Goal: Task Accomplishment & Management: Manage account settings

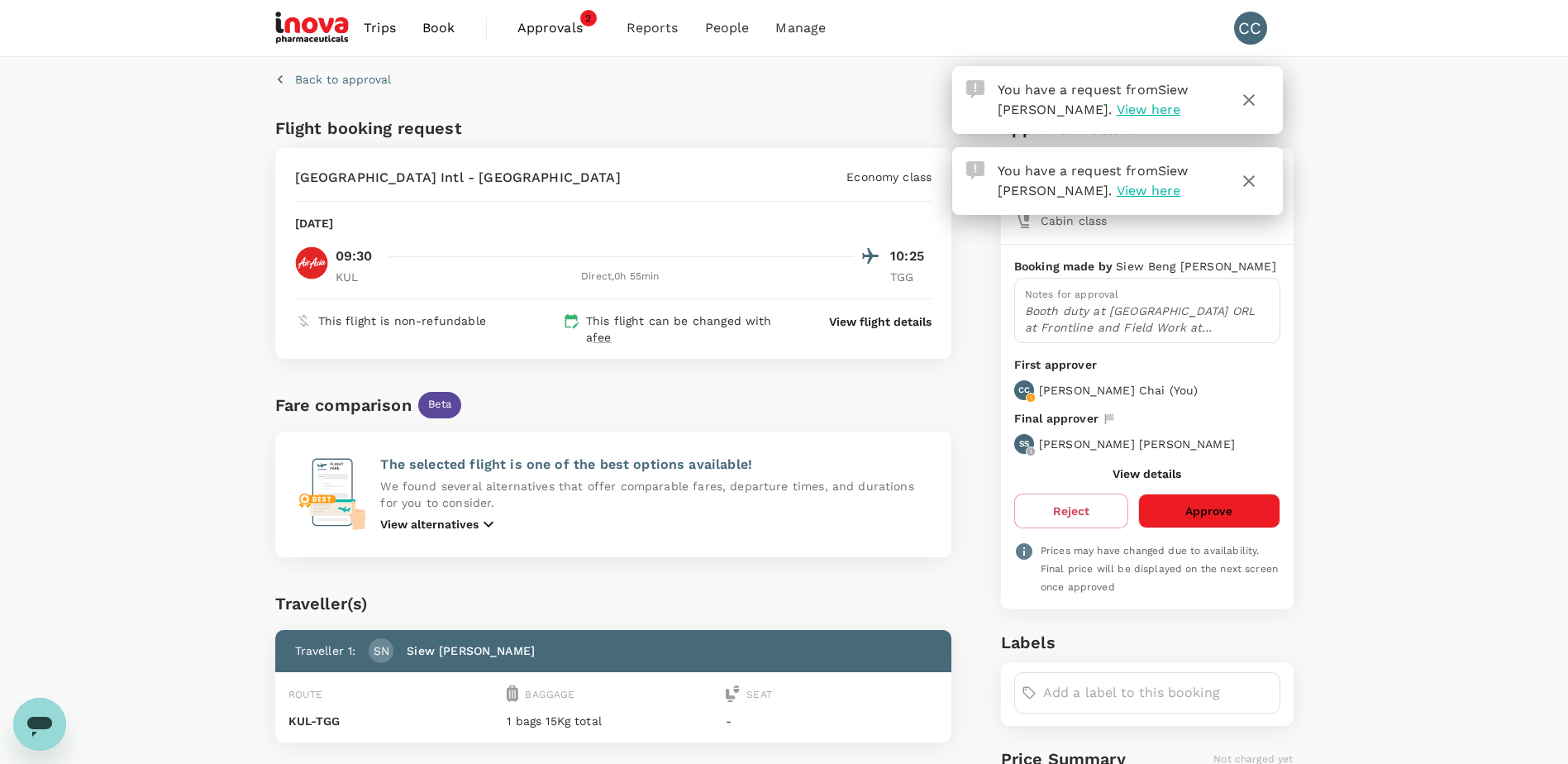
click at [1252, 183] on icon "button" at bounding box center [1249, 181] width 20 height 20
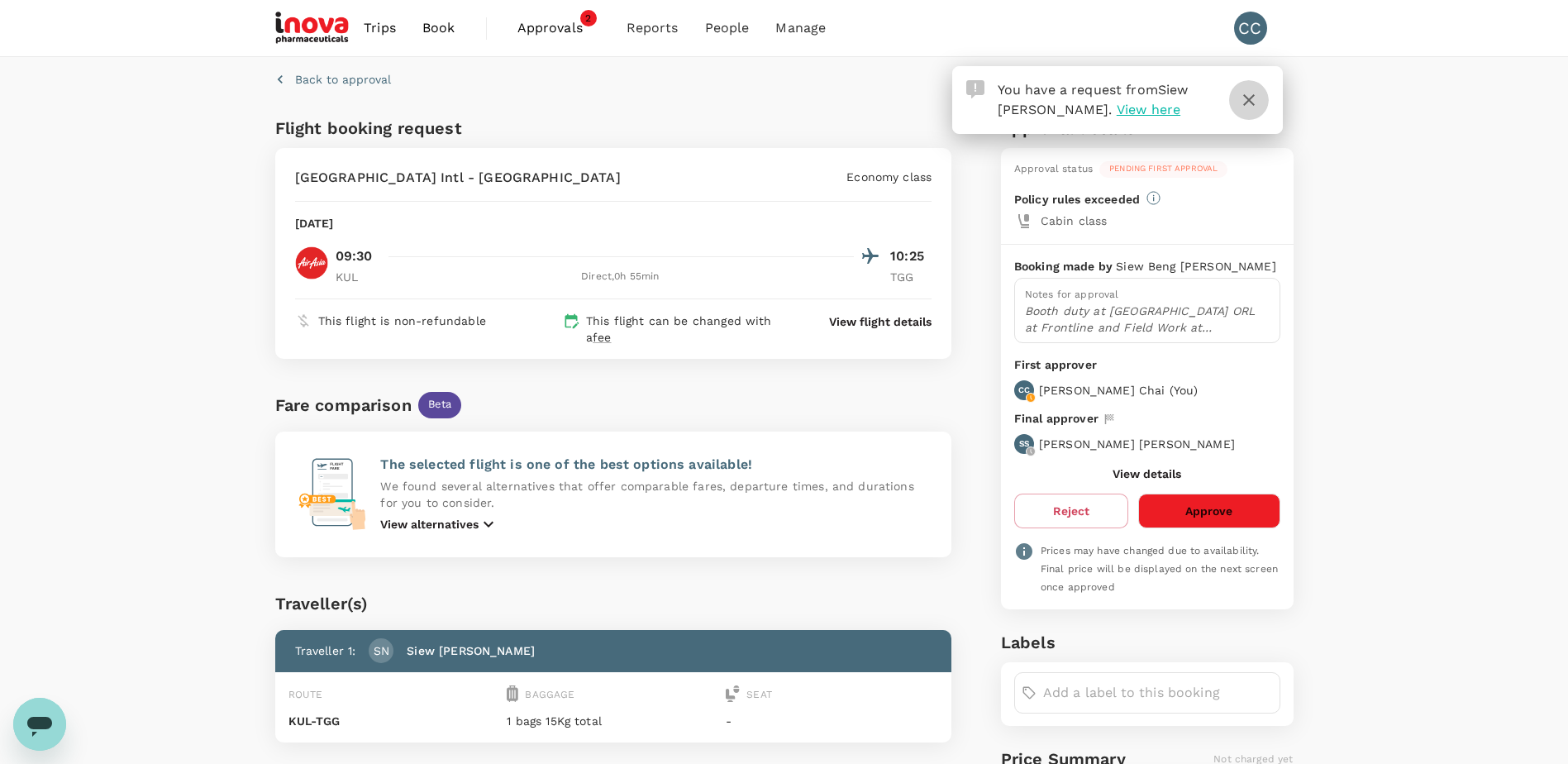
click at [1253, 96] on icon "button" at bounding box center [1249, 100] width 20 height 20
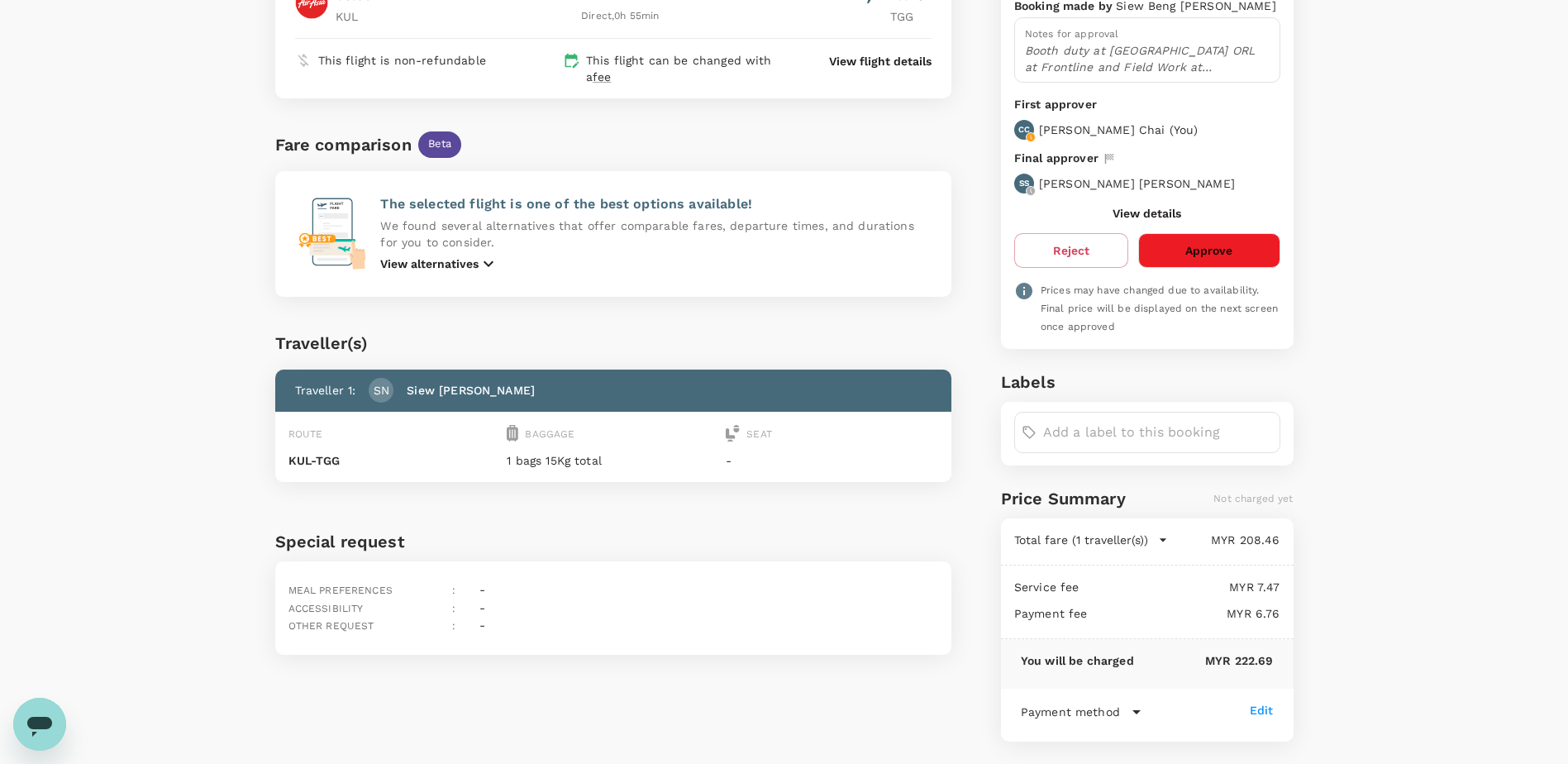
scroll to position [309, 0]
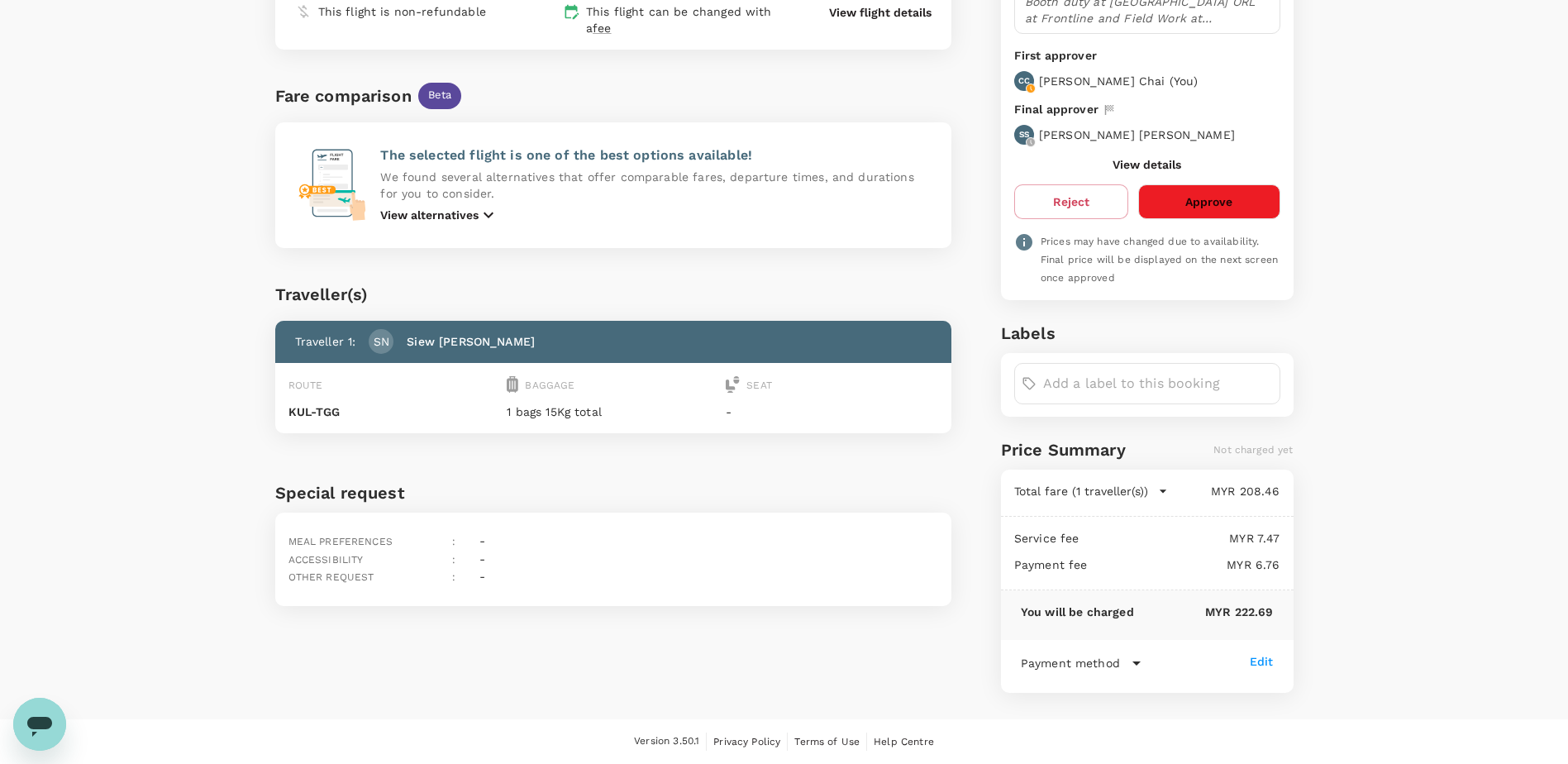
click at [1214, 211] on button "Approve" at bounding box center [1209, 202] width 141 height 35
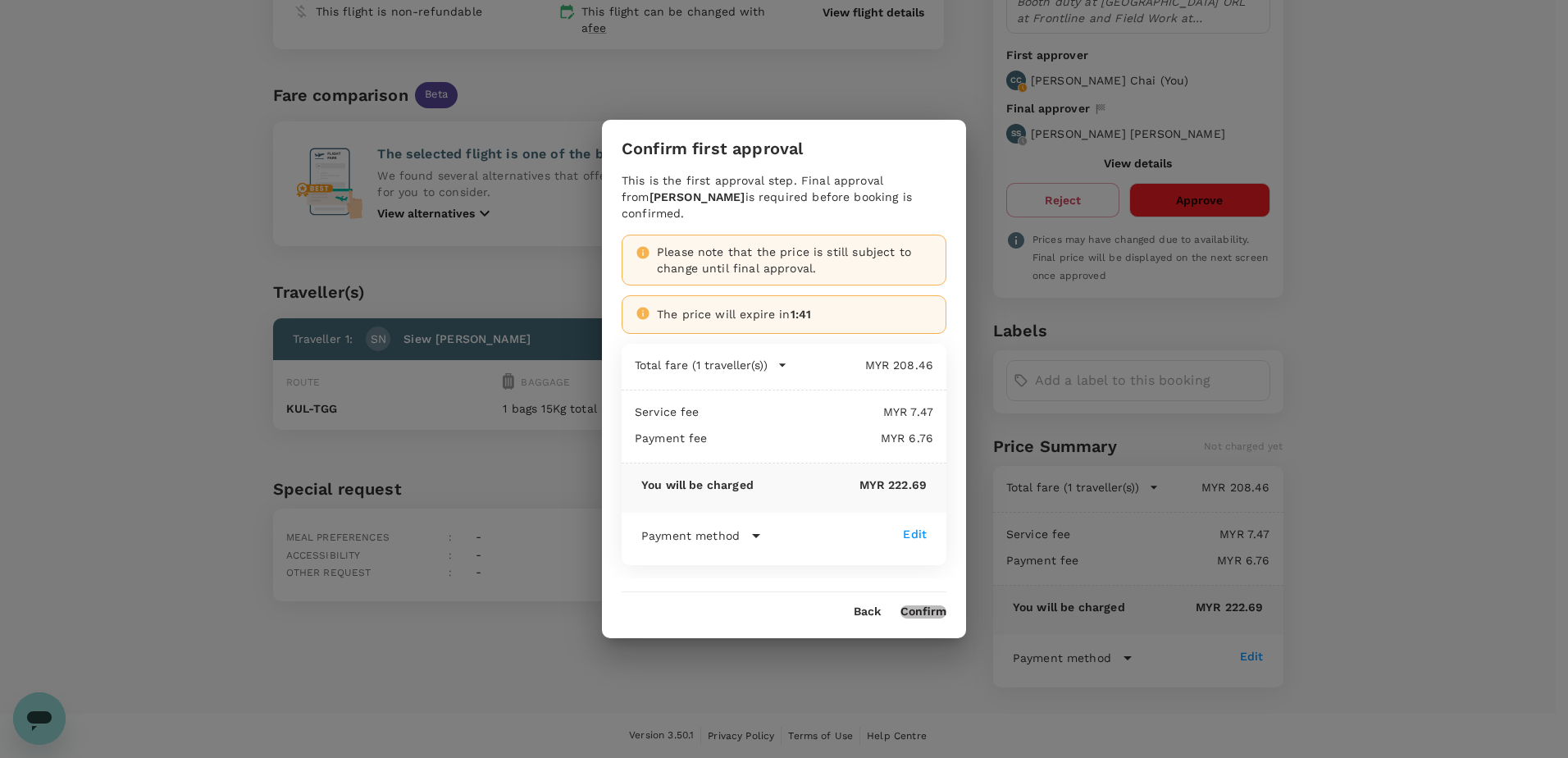
click at [922, 615] on button "Confirm" at bounding box center [924, 612] width 46 height 13
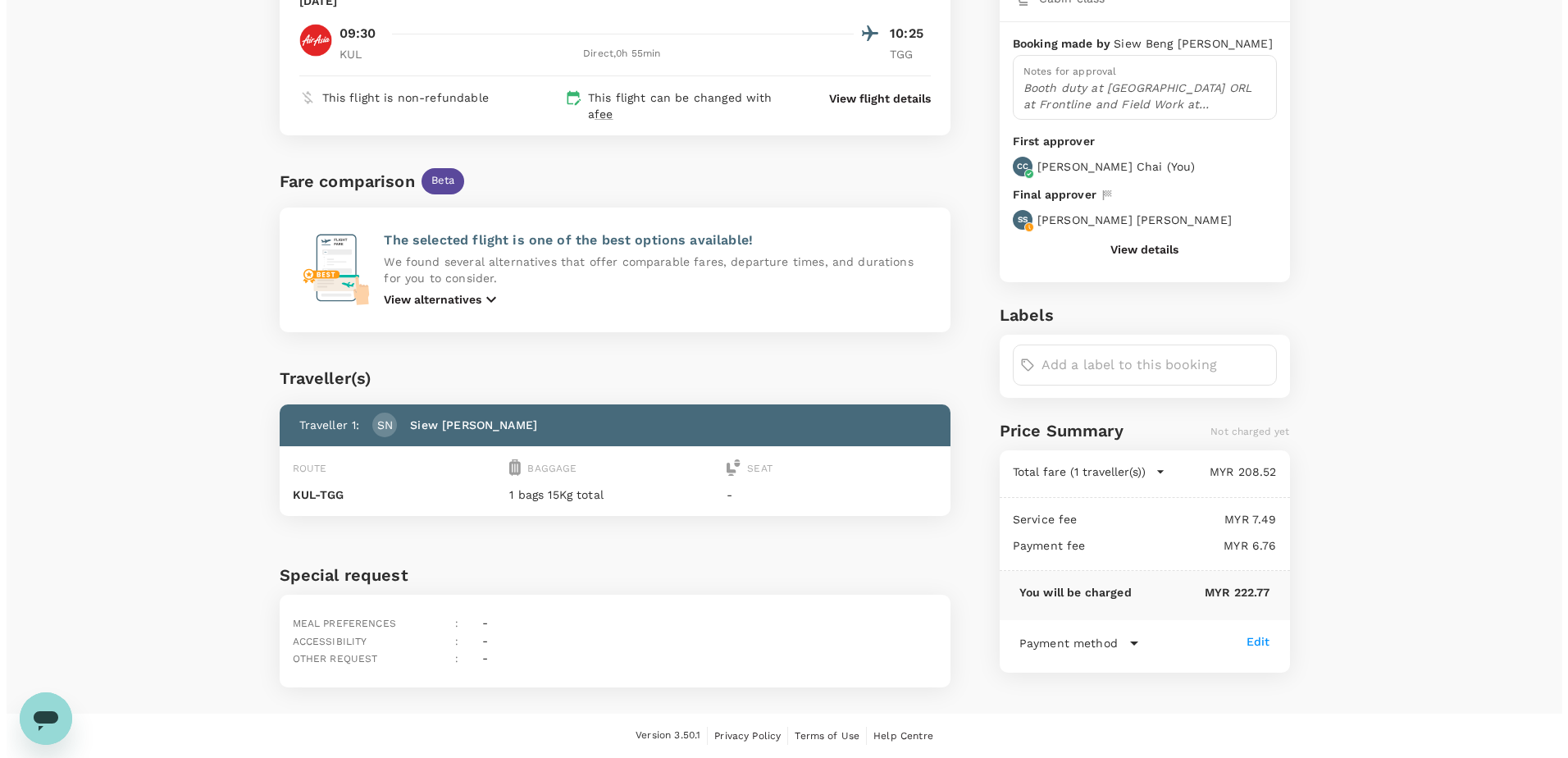
scroll to position [0, 0]
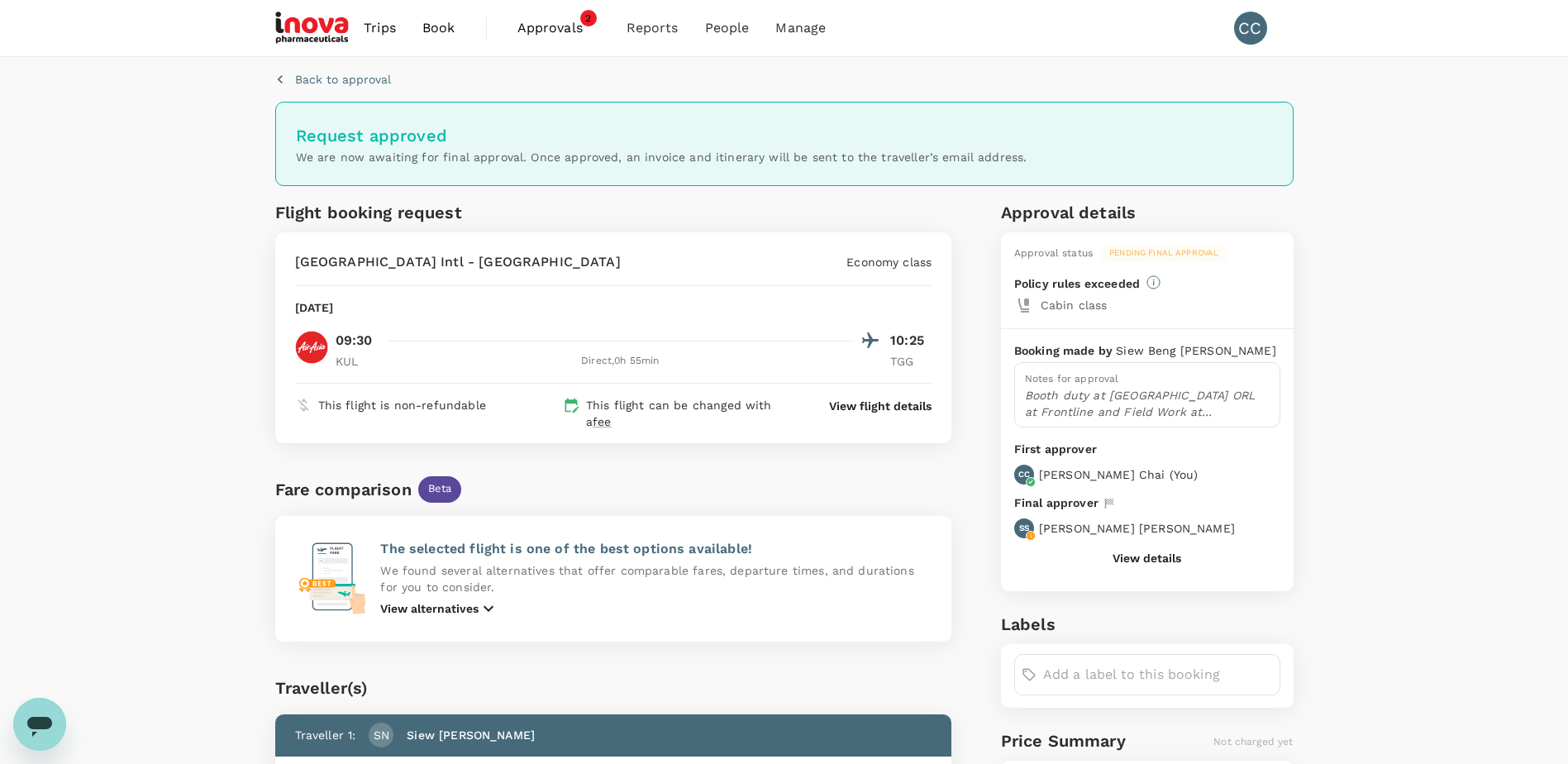
click at [550, 32] on span "Approvals" at bounding box center [559, 28] width 83 height 20
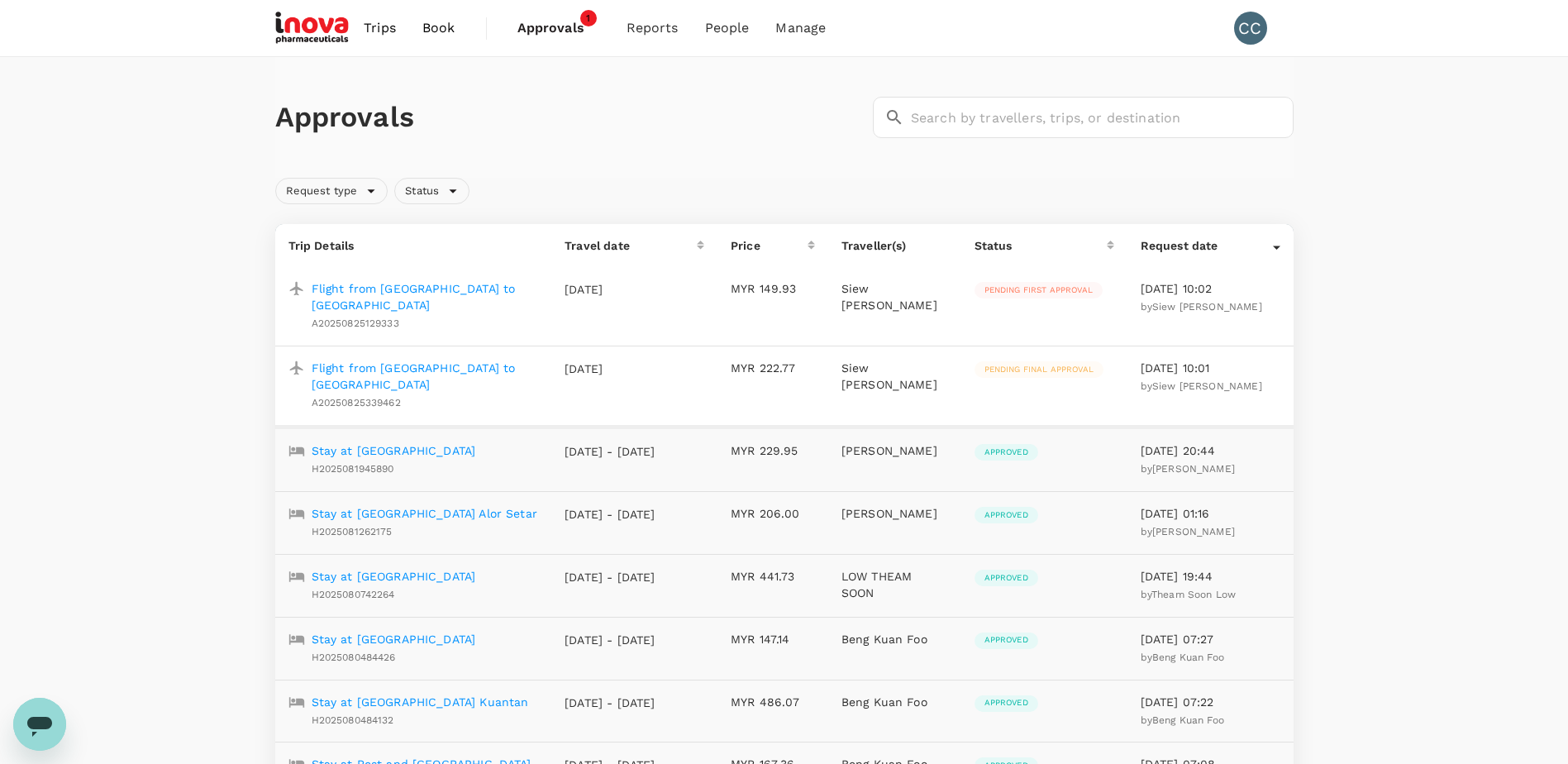
click at [1093, 292] on span "Pending first approval" at bounding box center [1038, 291] width 128 height 12
click at [502, 292] on p "Flight from [GEOGRAPHIC_DATA] to [GEOGRAPHIC_DATA]" at bounding box center [425, 297] width 227 height 33
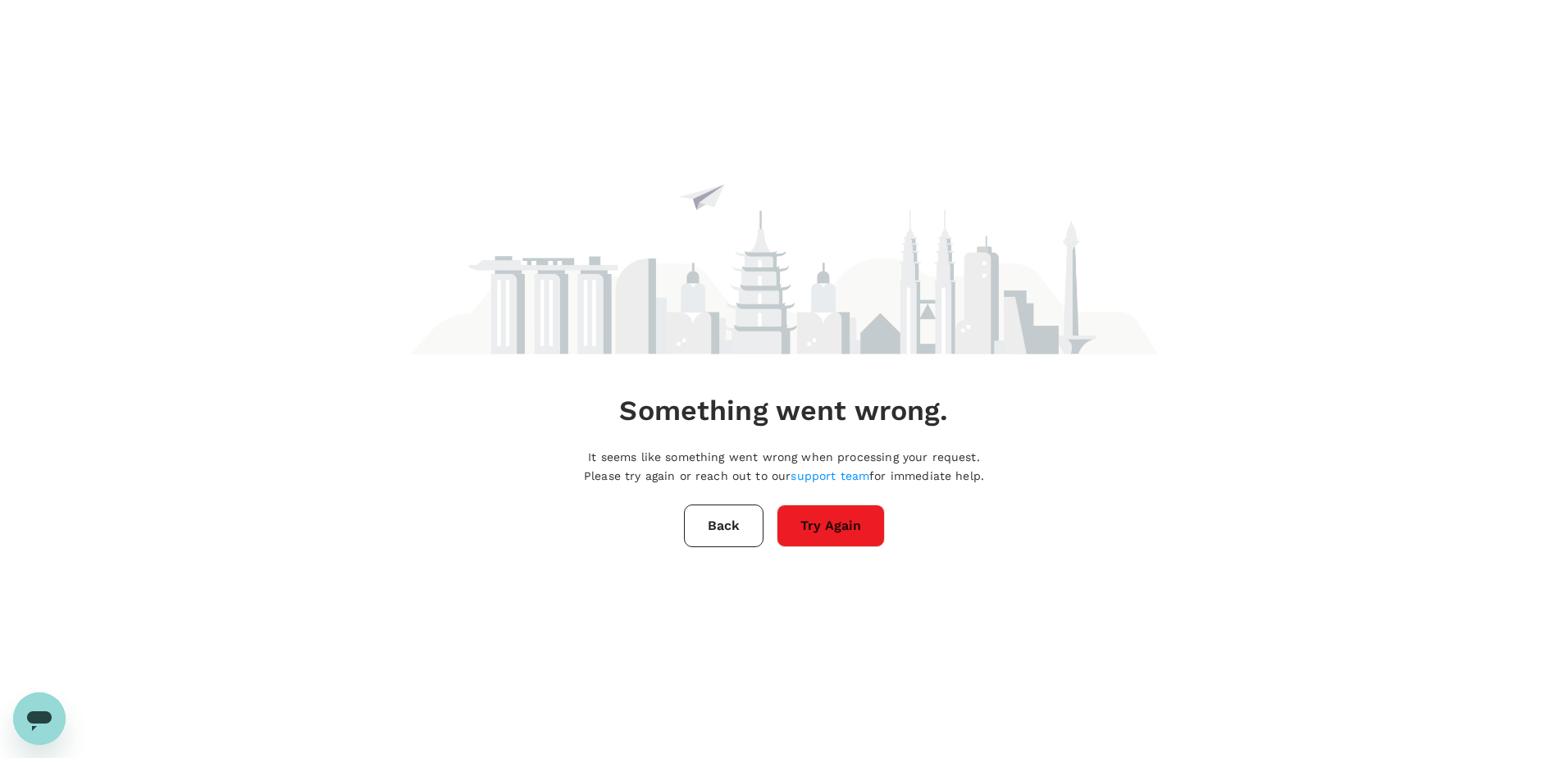
click at [498, 290] on div "Something went wrong. It seems like something went wrong when processing your r…" at bounding box center [784, 330] width 748 height 659
click at [828, 539] on button "Try Again" at bounding box center [830, 526] width 108 height 43
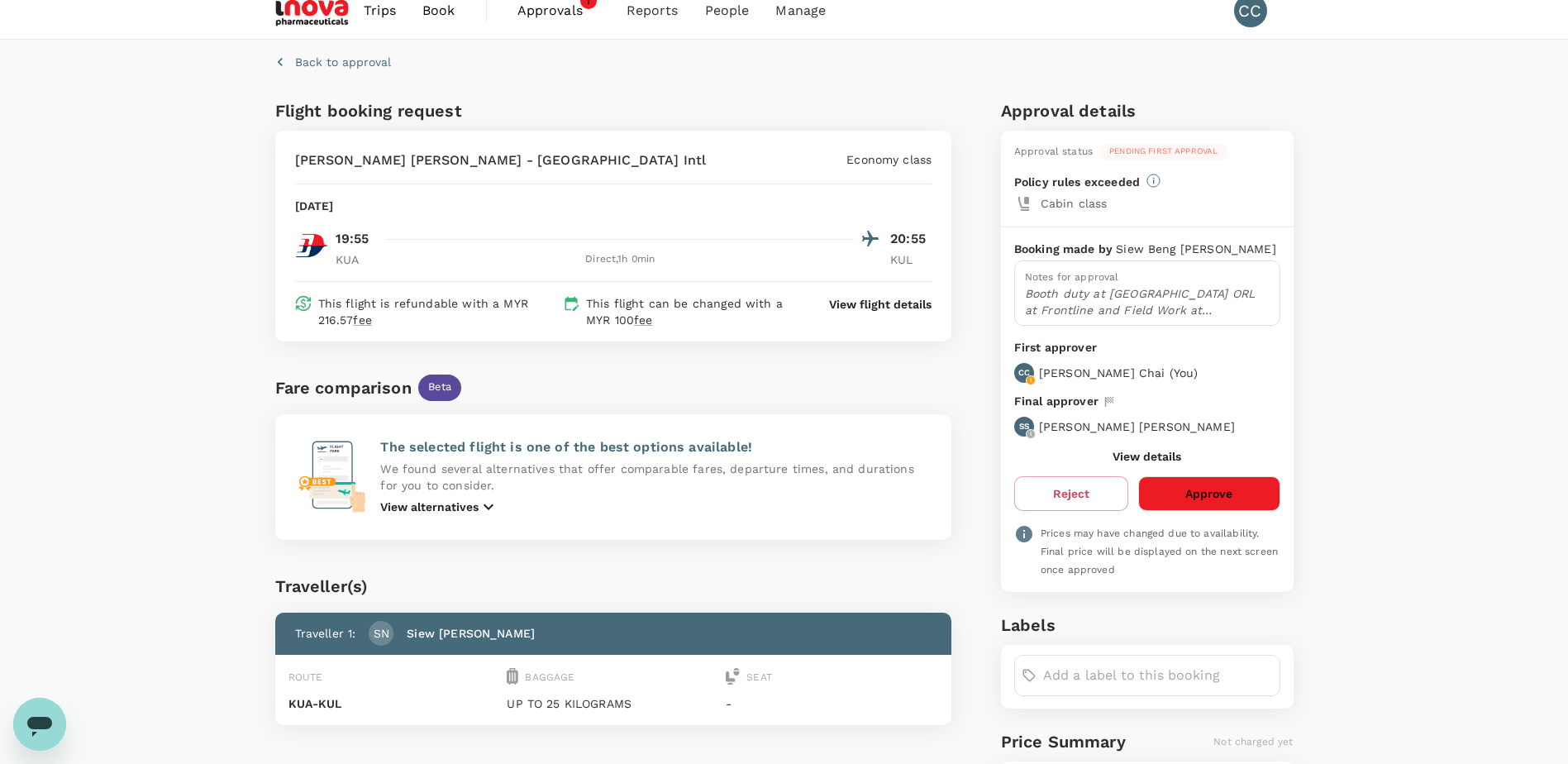
scroll to position [8, 0]
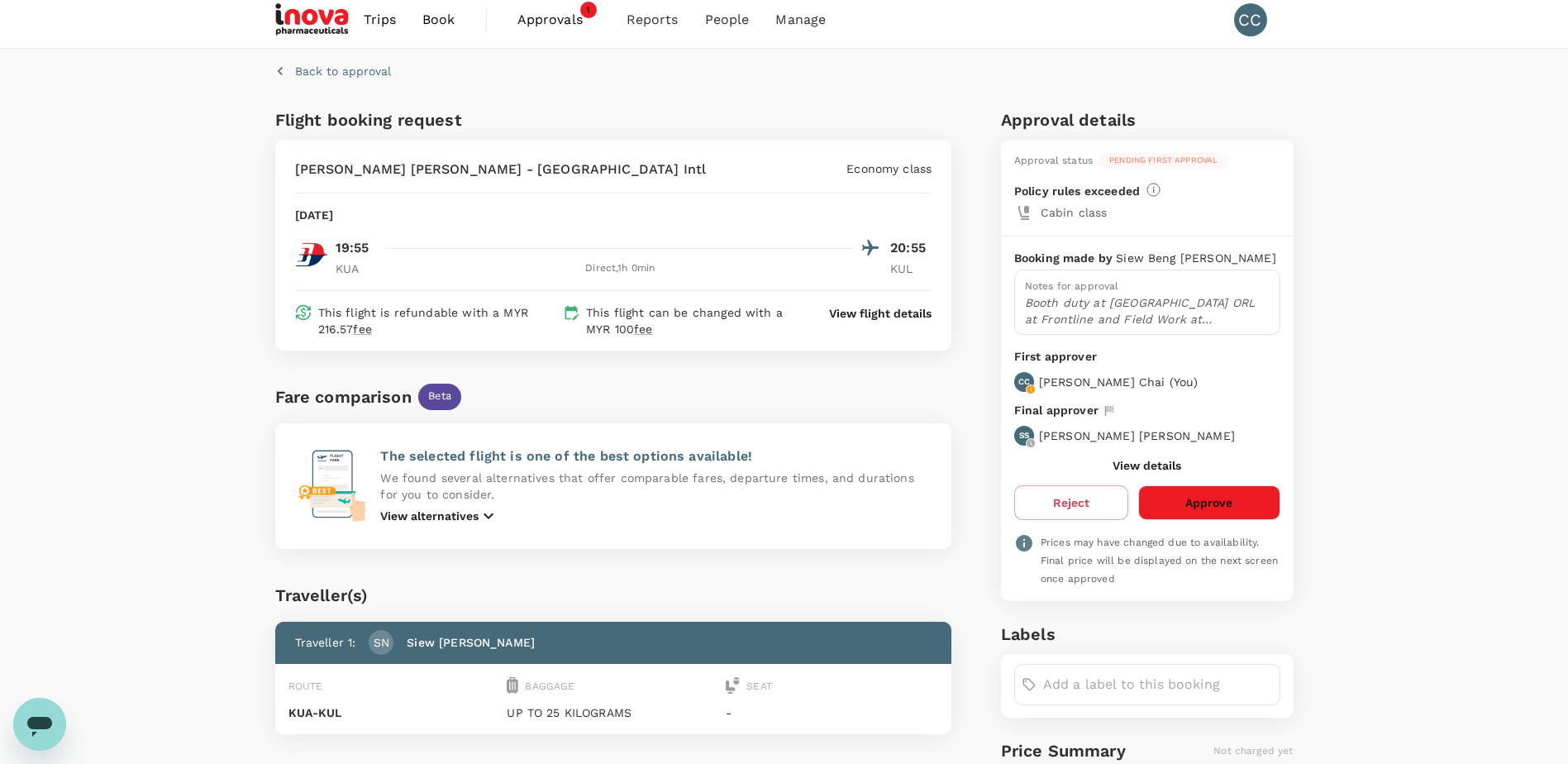
click at [1213, 491] on button "Approve" at bounding box center [1209, 503] width 141 height 35
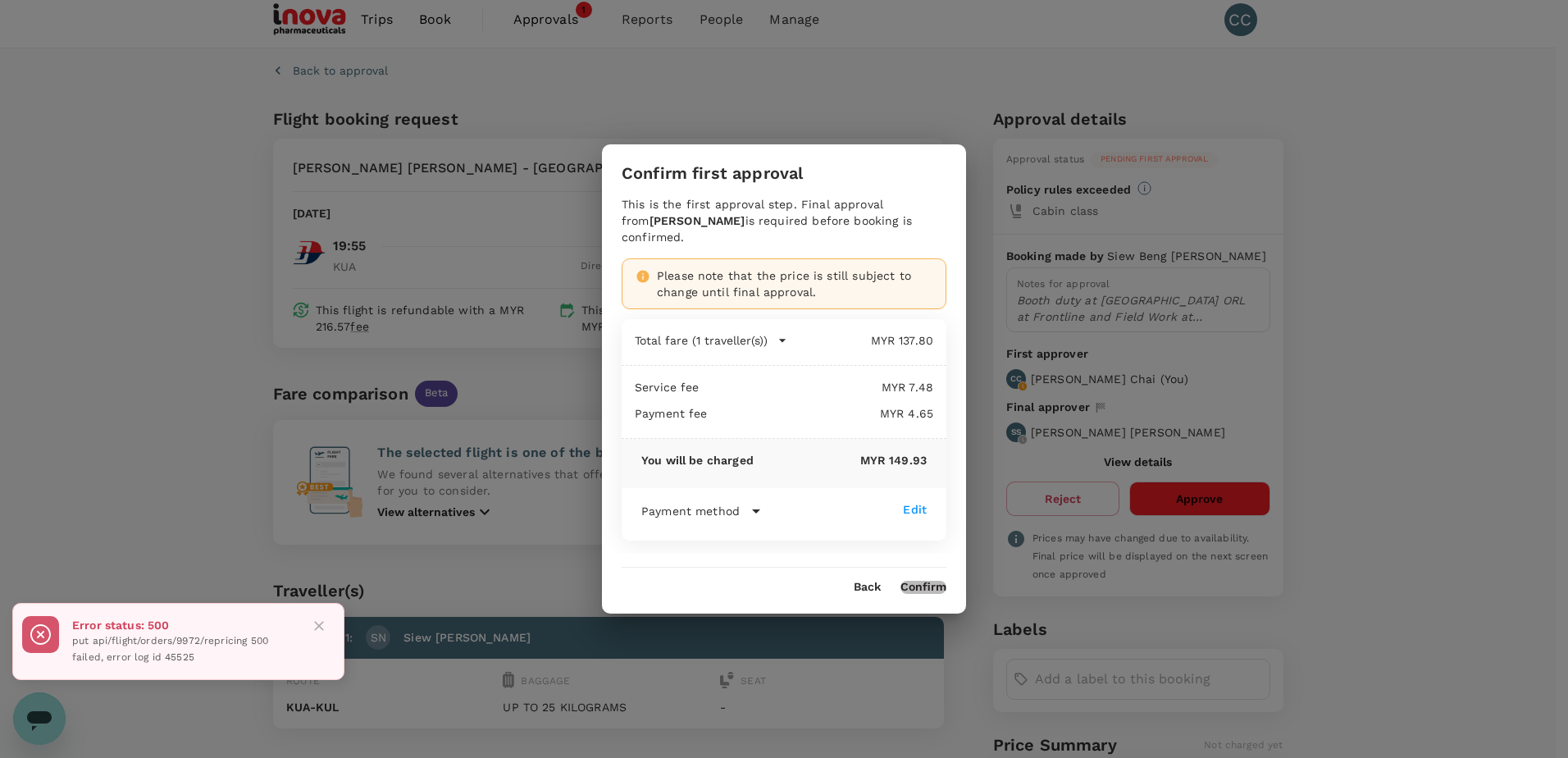
click at [936, 592] on button "Confirm" at bounding box center [924, 587] width 46 height 13
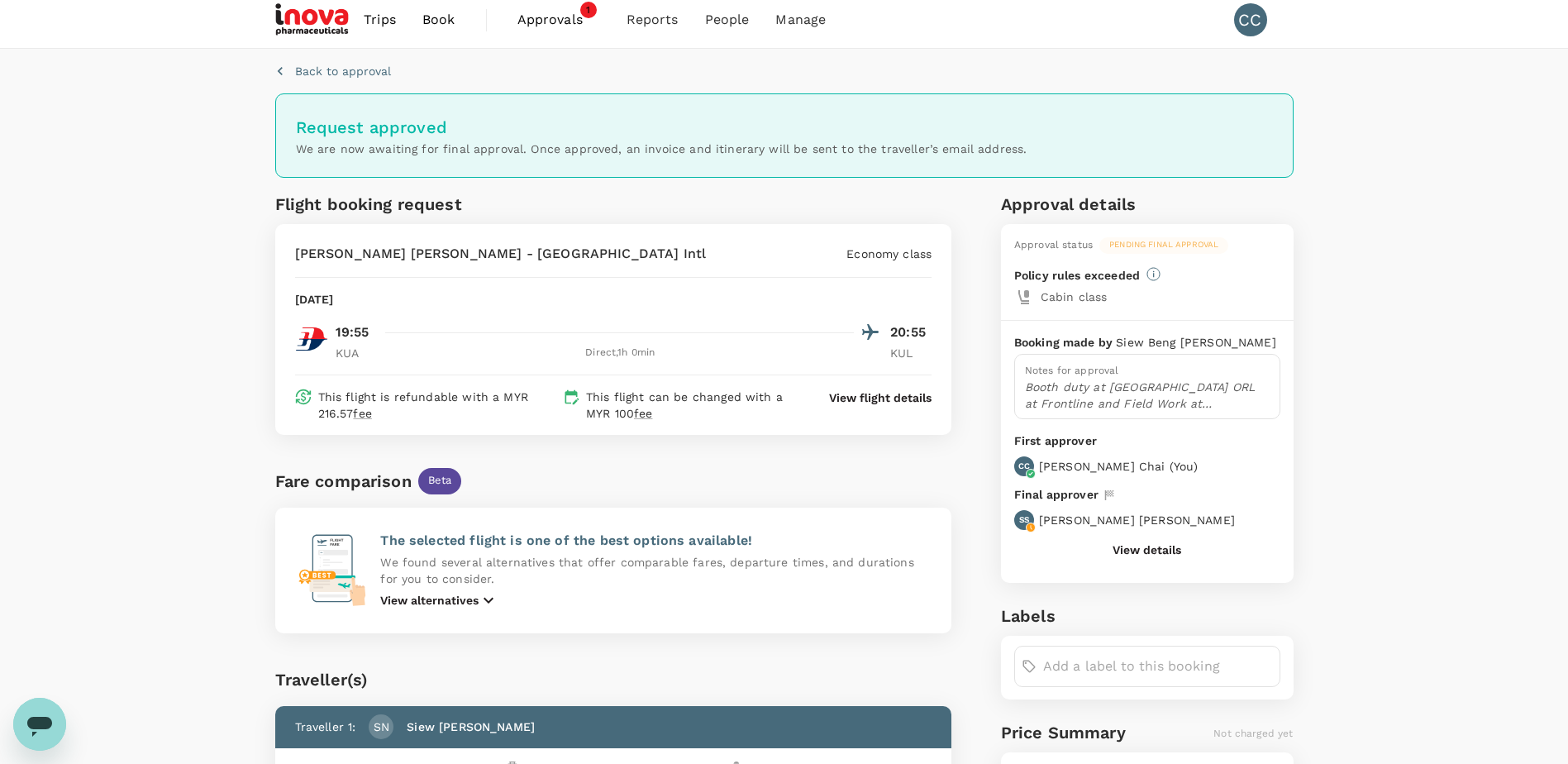
click at [568, 16] on span "Approvals" at bounding box center [559, 20] width 83 height 20
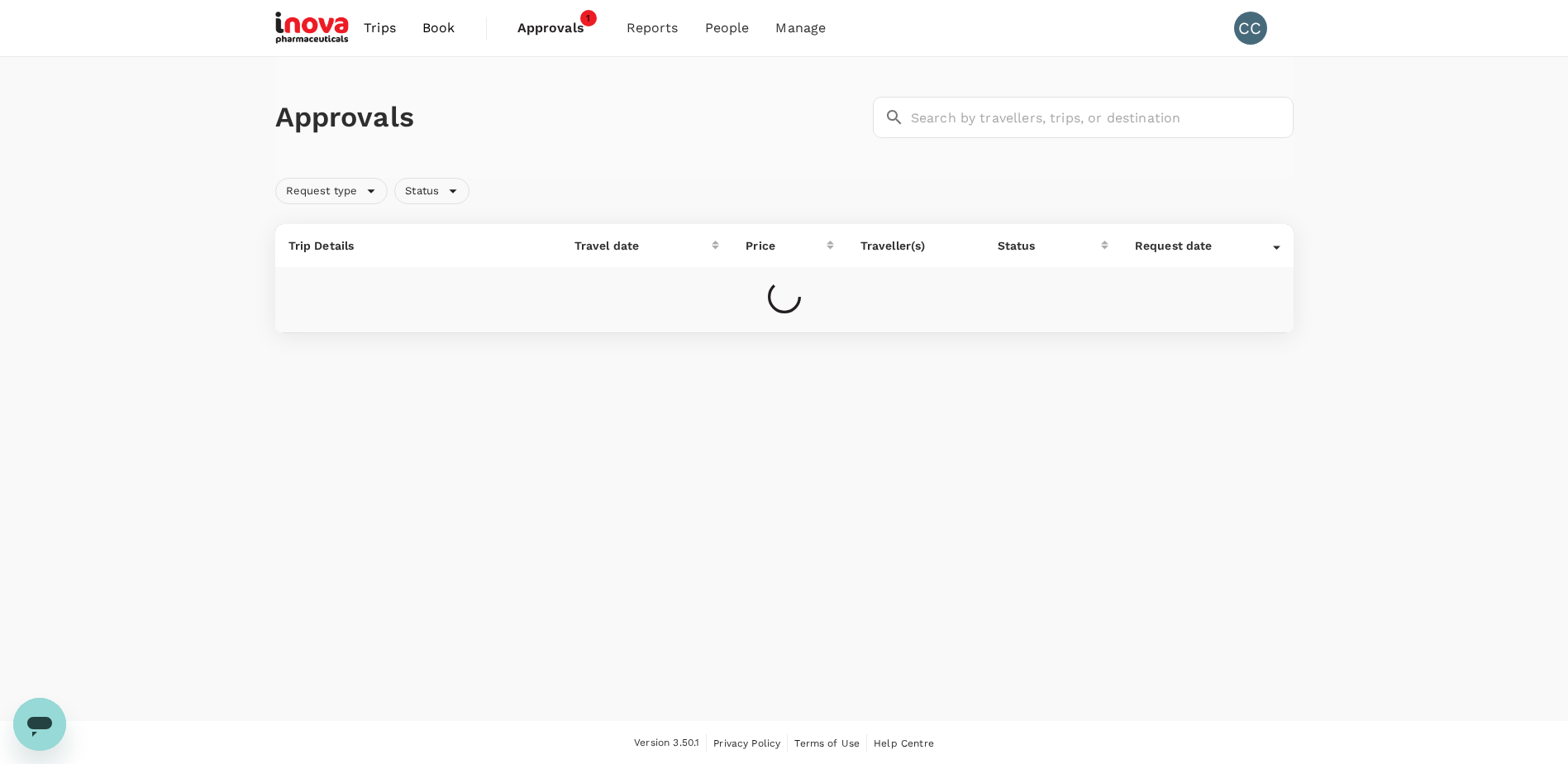
click at [568, 16] on span "Approvals 1" at bounding box center [559, 28] width 83 height 27
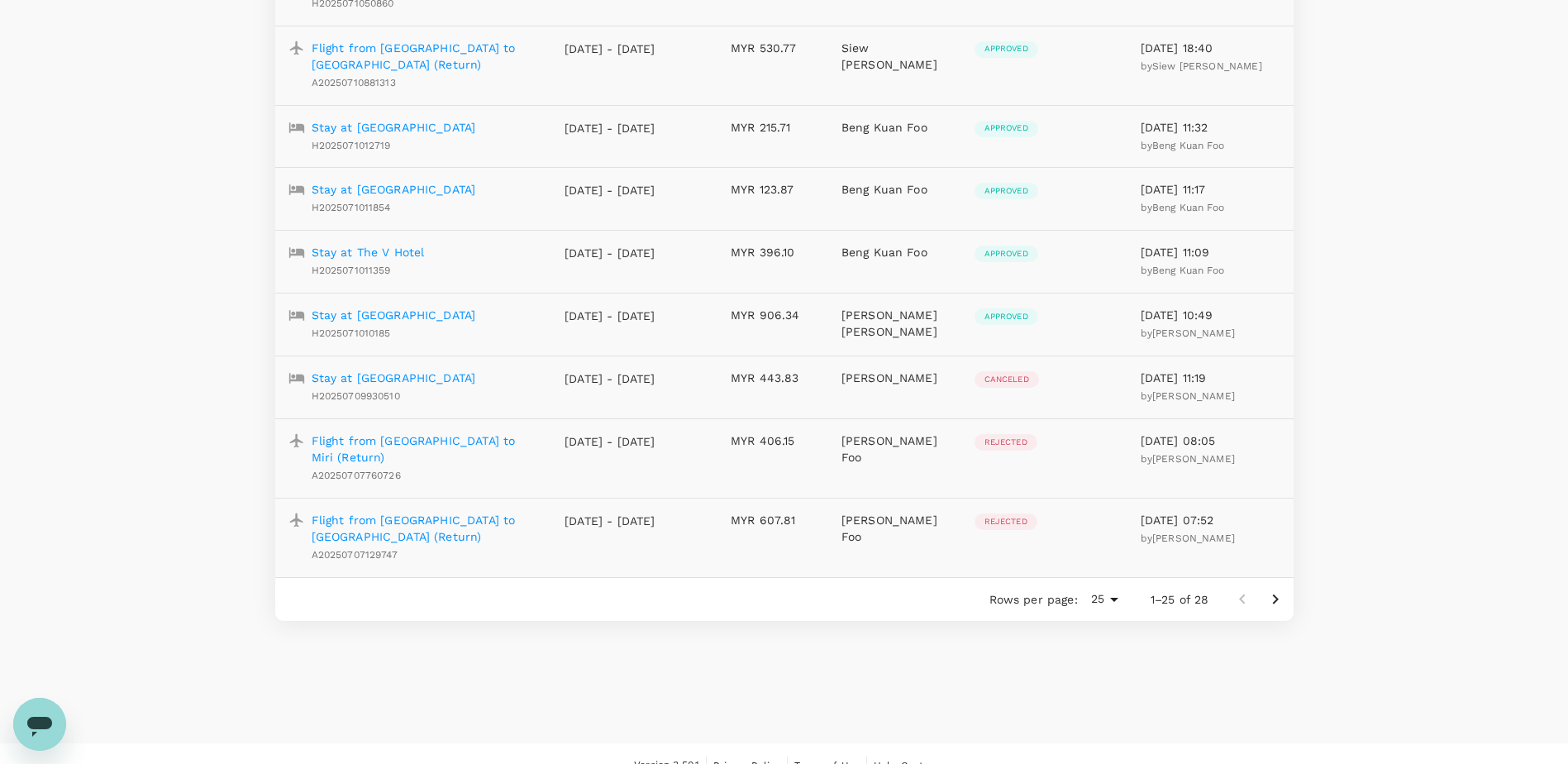
scroll to position [1385, 0]
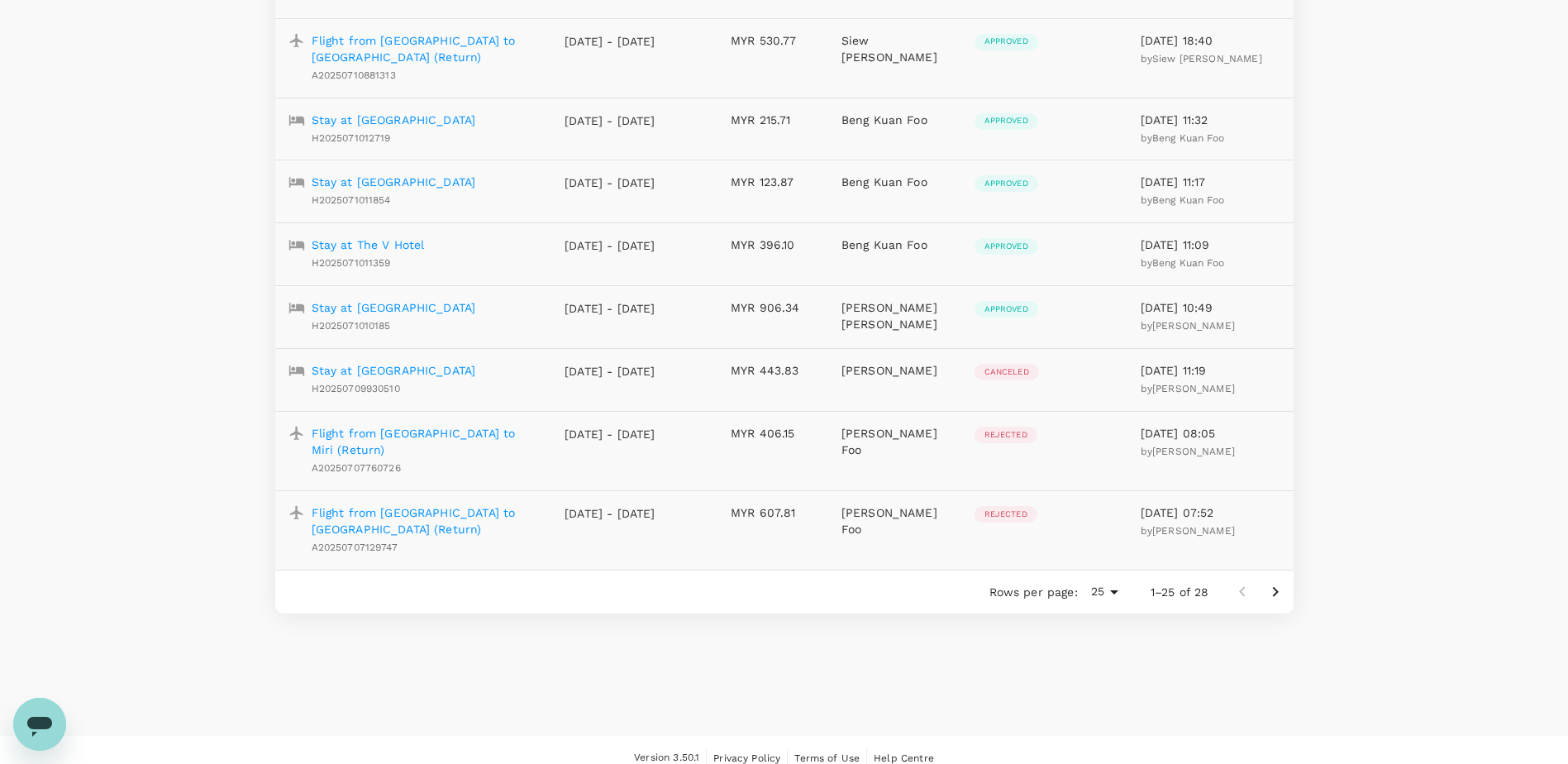
click at [1279, 582] on icon "Go to next page" at bounding box center [1276, 592] width 20 height 20
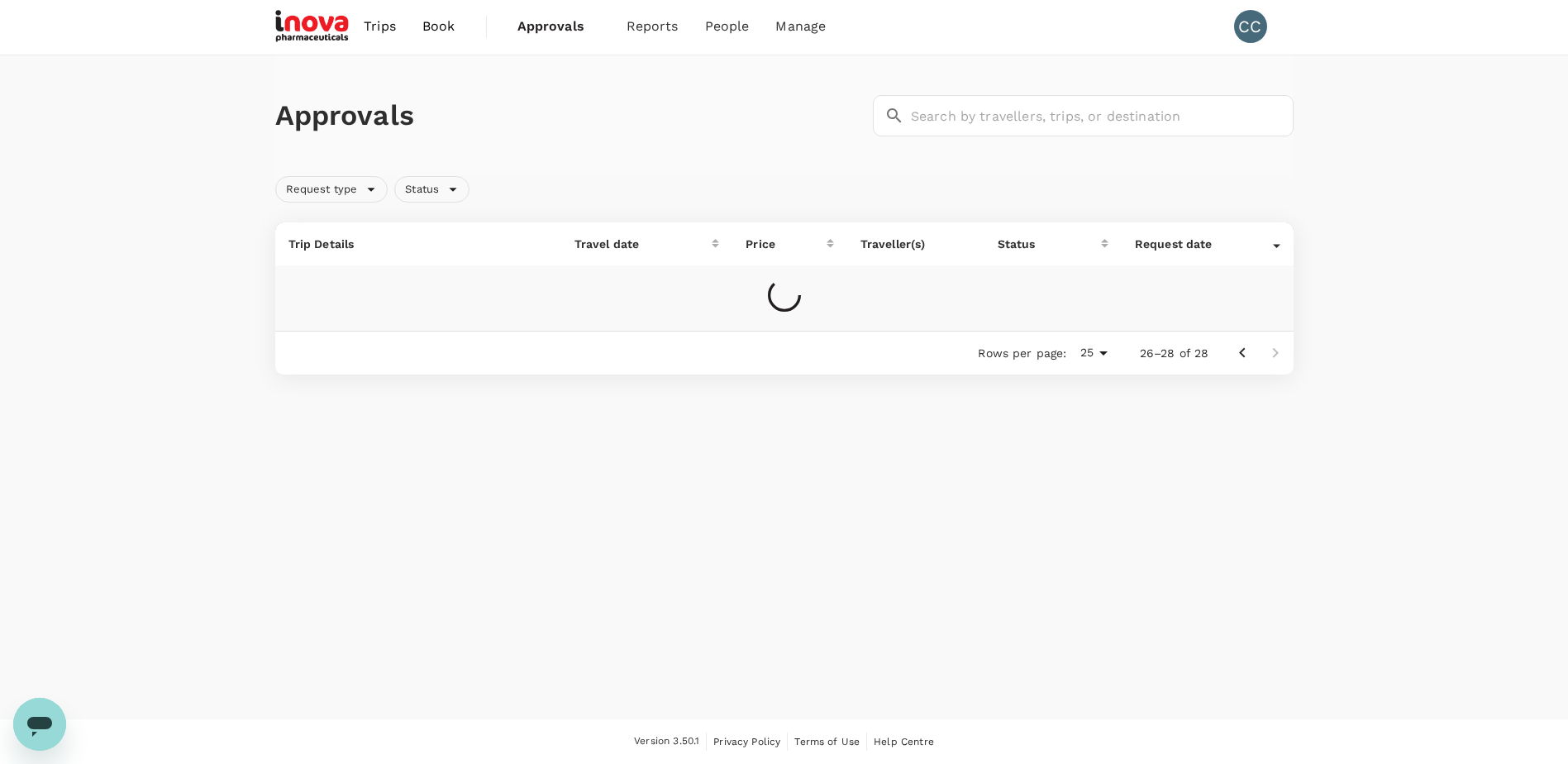
scroll to position [2, 0]
